Goal: Information Seeking & Learning: Check status

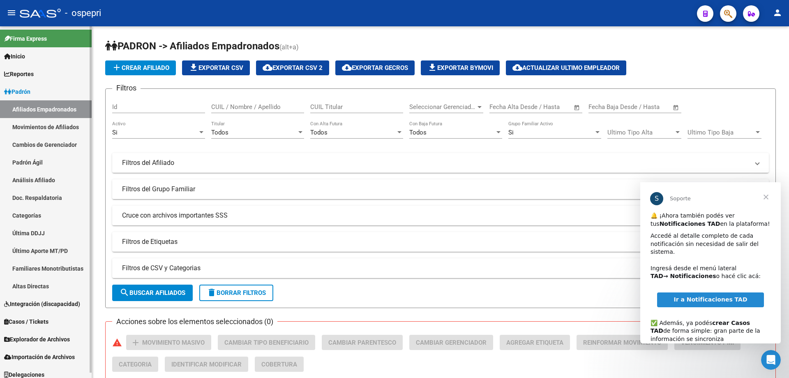
scroll to position [5, 0]
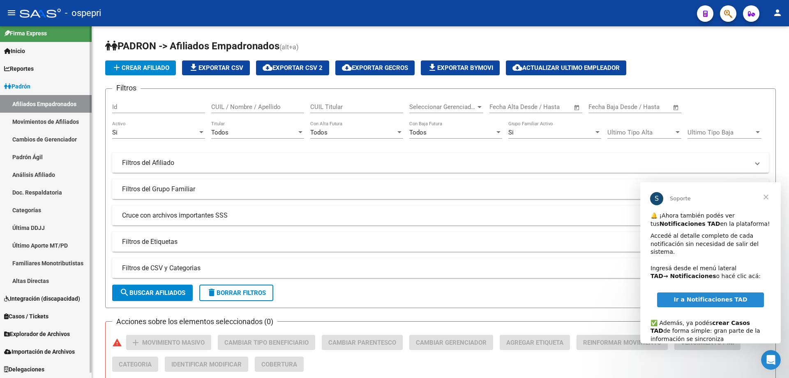
click at [40, 171] on link "Análisis Afiliado" at bounding box center [46, 175] width 92 height 18
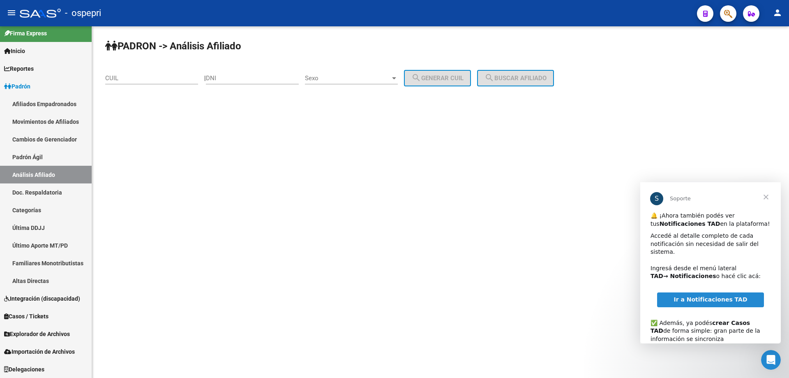
click at [254, 78] on input "DNI" at bounding box center [252, 77] width 93 height 7
paste input "27786395"
type input "27786395"
click at [382, 81] on span "Sexo" at bounding box center [348, 77] width 86 height 7
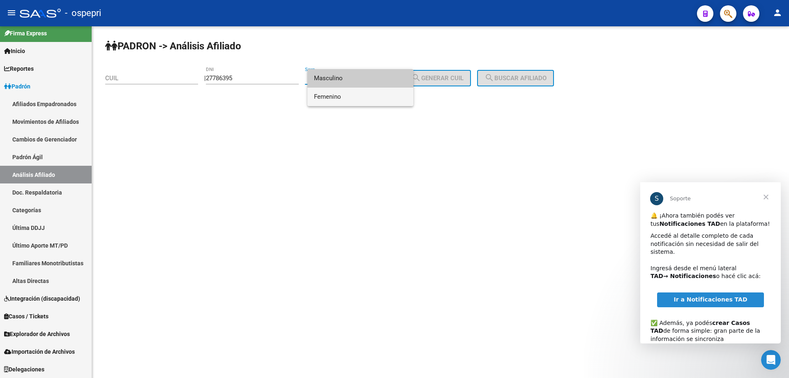
drag, startPoint x: 368, startPoint y: 97, endPoint x: 422, endPoint y: 90, distance: 54.4
click at [370, 97] on span "Femenino" at bounding box center [360, 97] width 93 height 18
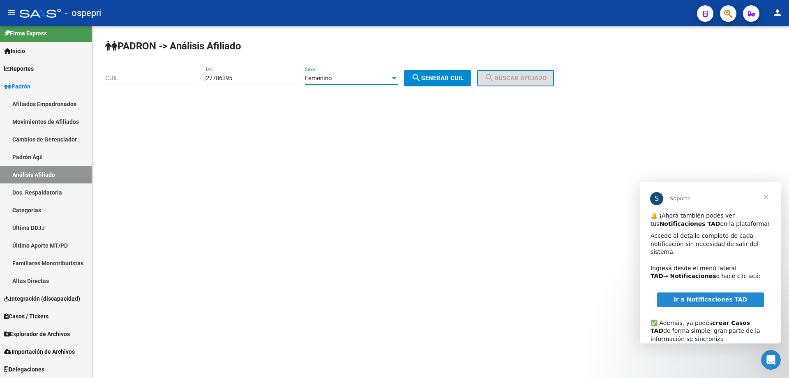
click at [439, 80] on span "search Generar CUIL" at bounding box center [438, 77] width 52 height 7
type input "27-27786395-8"
click at [514, 74] on span "search Buscar afiliado" at bounding box center [516, 77] width 62 height 7
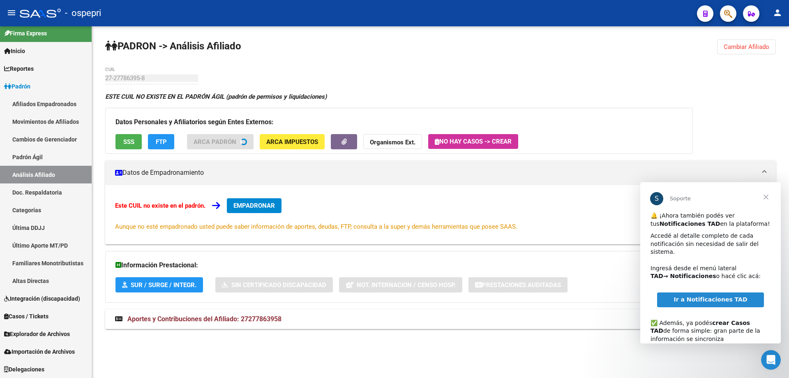
click at [235, 321] on span "Aportes y Contribuciones del Afiliado: 27277863958" at bounding box center [204, 319] width 154 height 8
